Goal: Check status: Check status

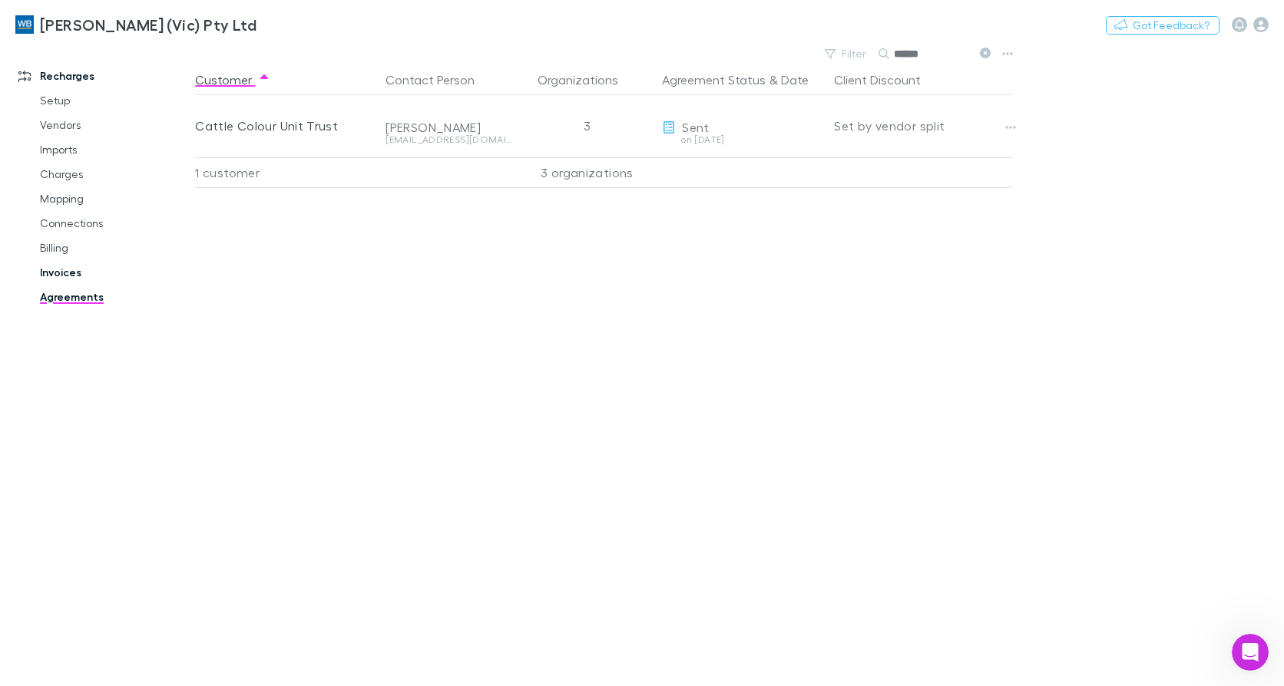
click at [70, 276] on link "Invoices" at bounding box center [114, 272] width 179 height 25
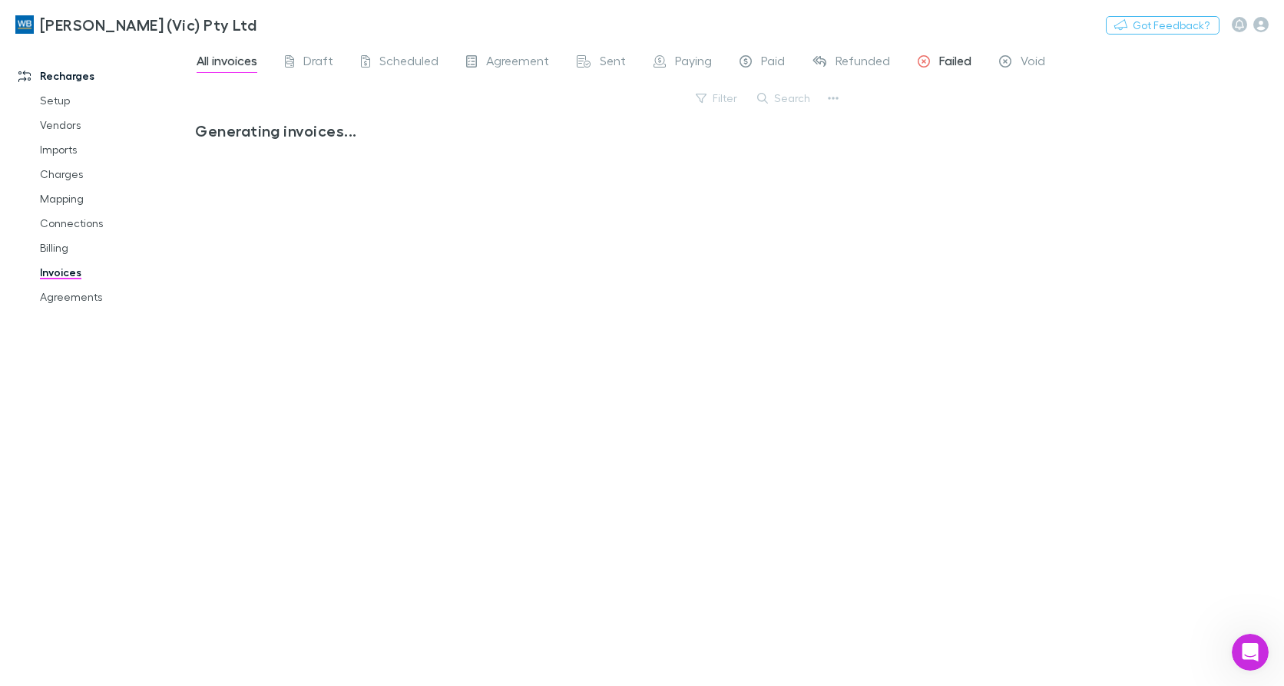
click at [942, 56] on span "Failed" at bounding box center [955, 63] width 32 height 20
click at [952, 61] on span "Failed" at bounding box center [955, 63] width 32 height 20
